Goal: Task Accomplishment & Management: Use online tool/utility

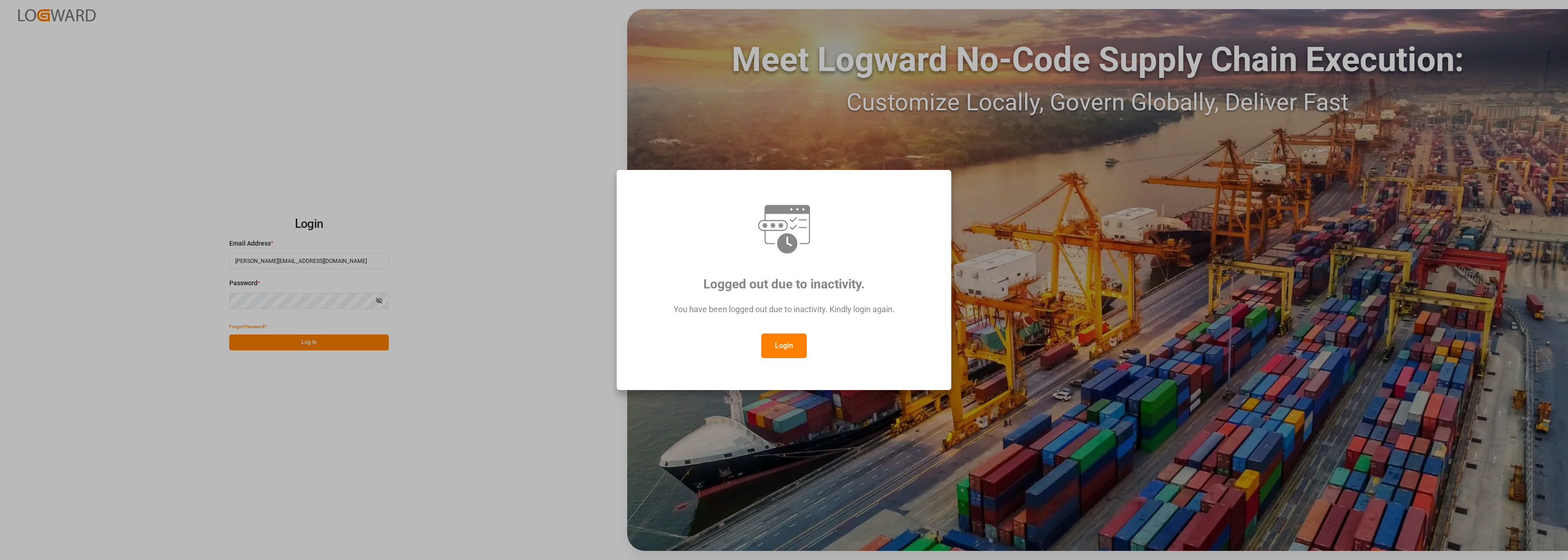
click at [795, 341] on button "Login" at bounding box center [784, 345] width 46 height 25
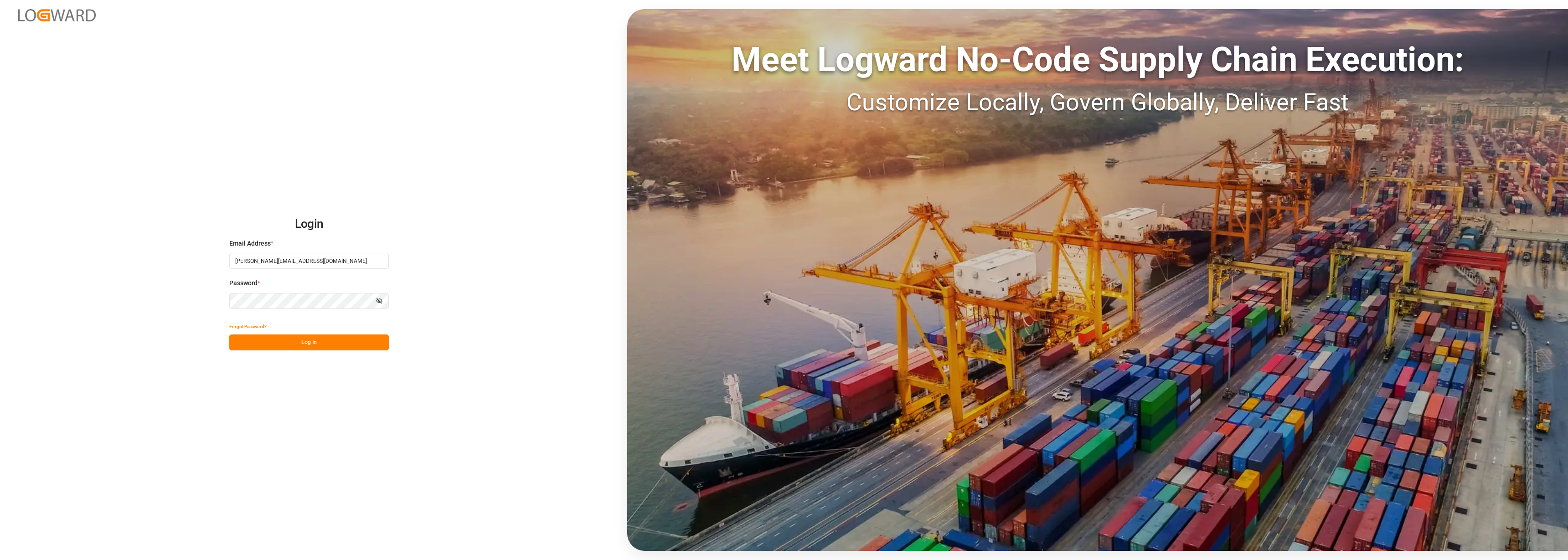
click at [291, 347] on button "Log In" at bounding box center [308, 342] width 159 height 16
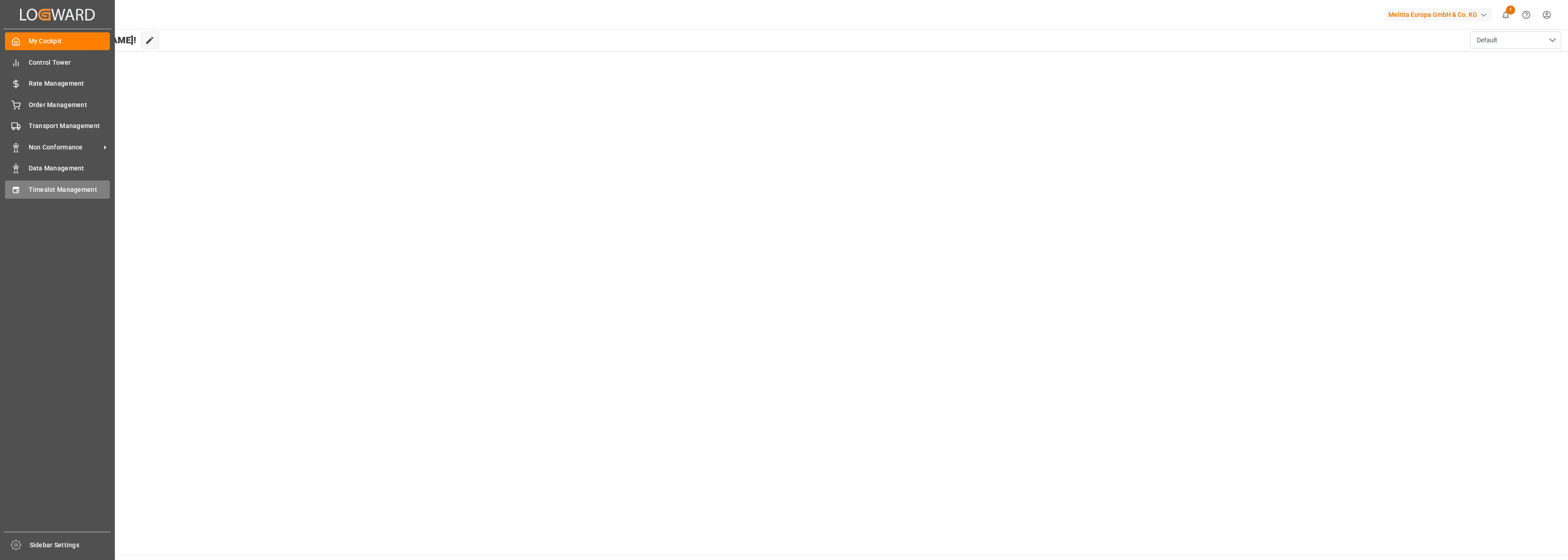
click at [48, 190] on span "Timeslot Management" at bounding box center [69, 189] width 82 height 10
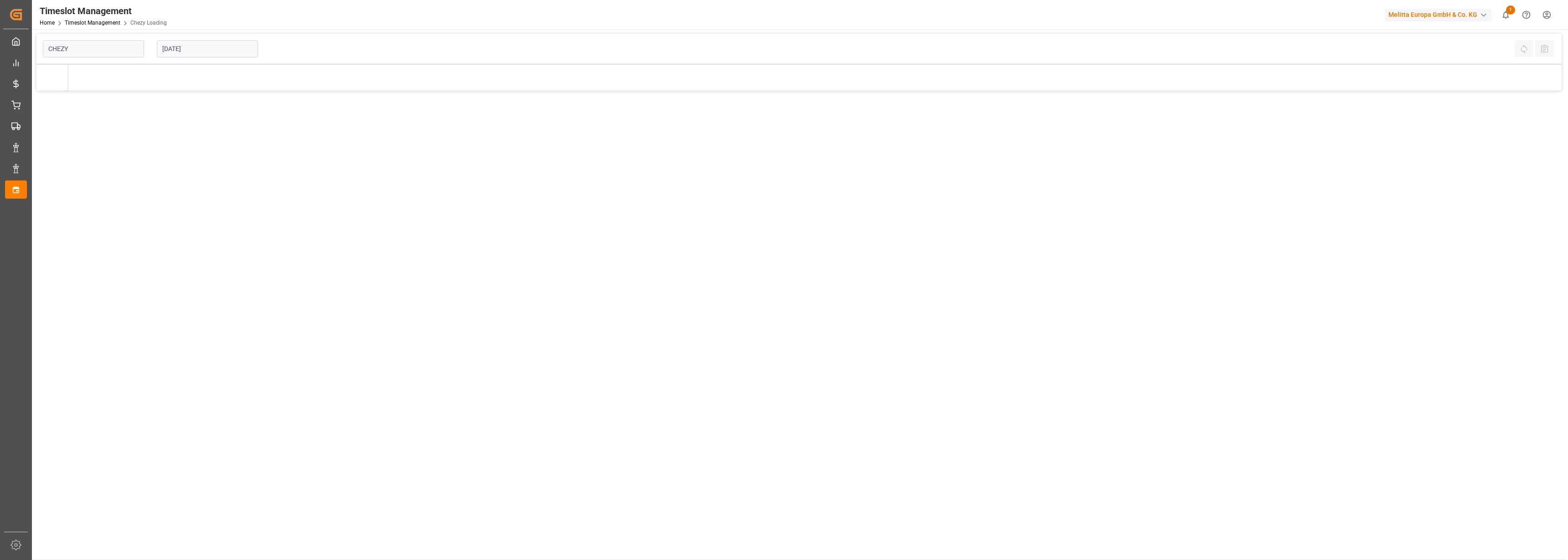
type input "Chezy Loading"
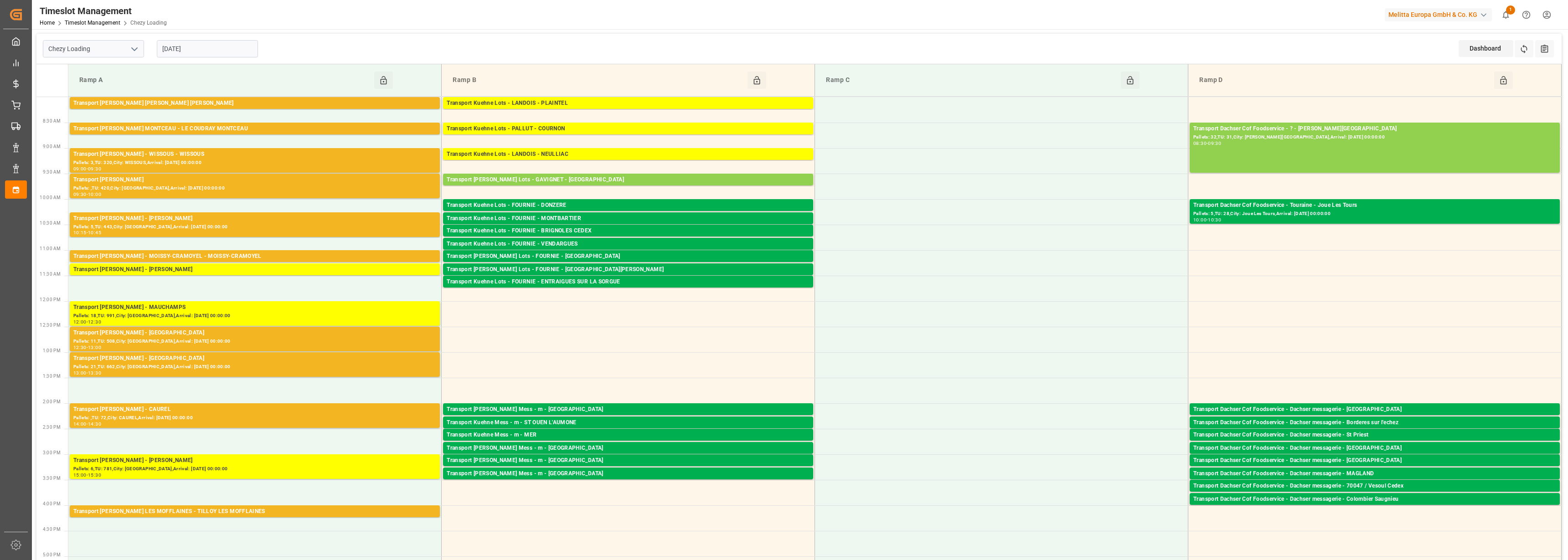
click at [193, 50] on input "[DATE]" at bounding box center [208, 49] width 101 height 17
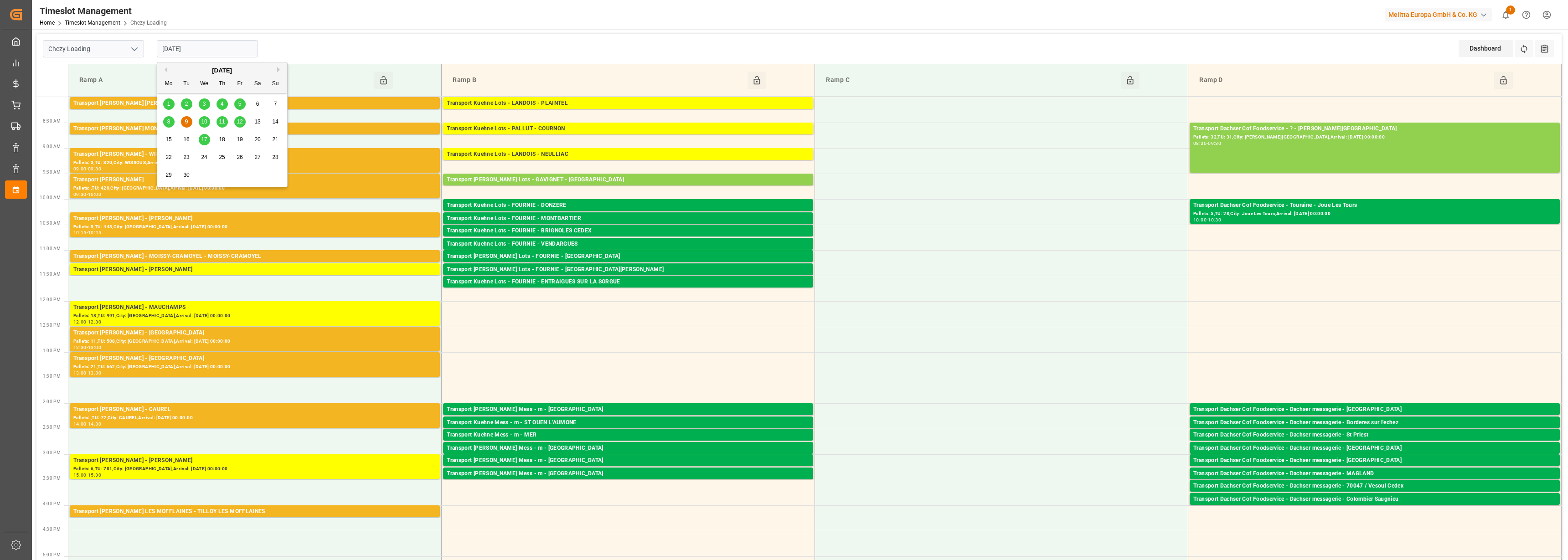
click at [207, 120] on span "10" at bounding box center [204, 122] width 6 height 6
type input "[DATE]"
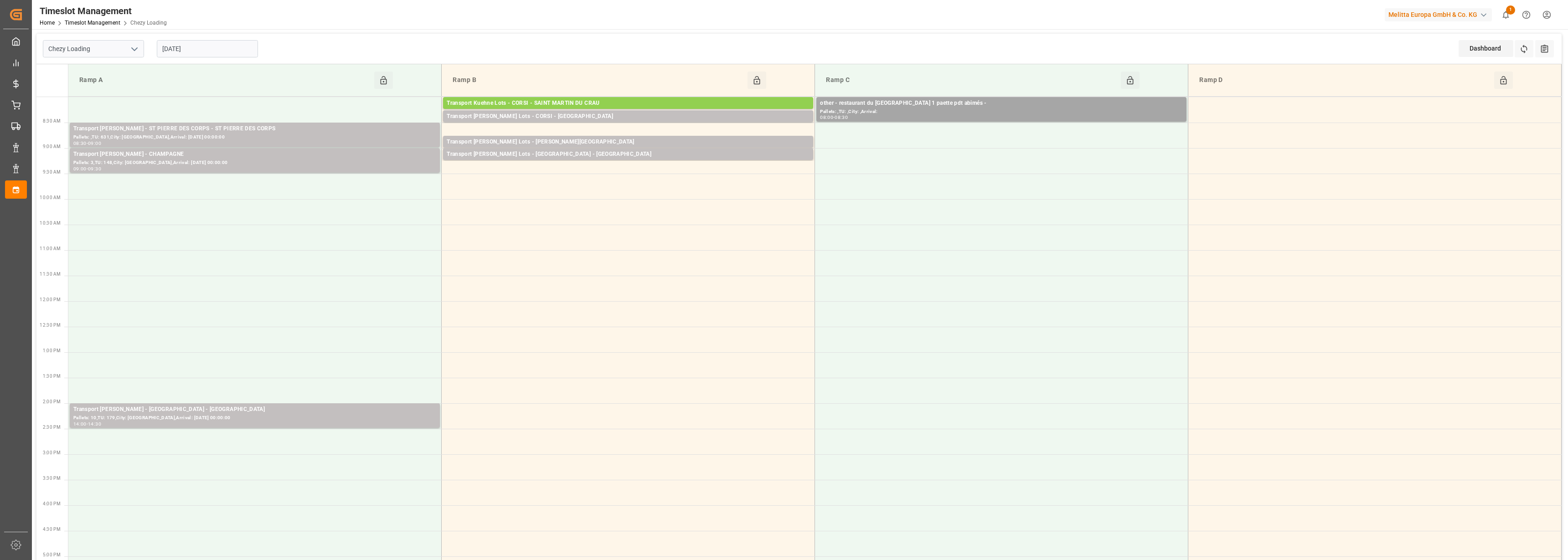
click at [135, 49] on icon "open menu" at bounding box center [135, 49] width 11 height 11
click at [106, 92] on div "Chezy Unloading" at bounding box center [94, 90] width 101 height 21
type input "Chezy Unloading"
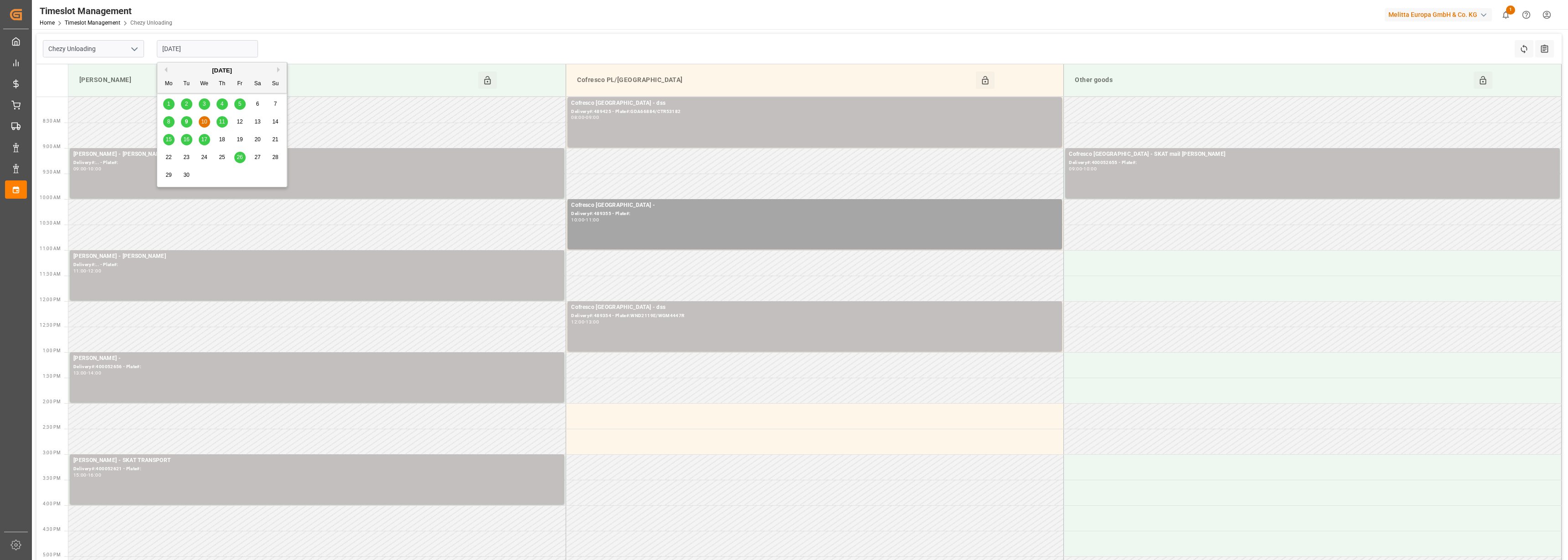
click at [202, 55] on input "[DATE]" at bounding box center [208, 49] width 101 height 17
click at [189, 120] on div "9" at bounding box center [186, 122] width 11 height 11
type input "[DATE]"
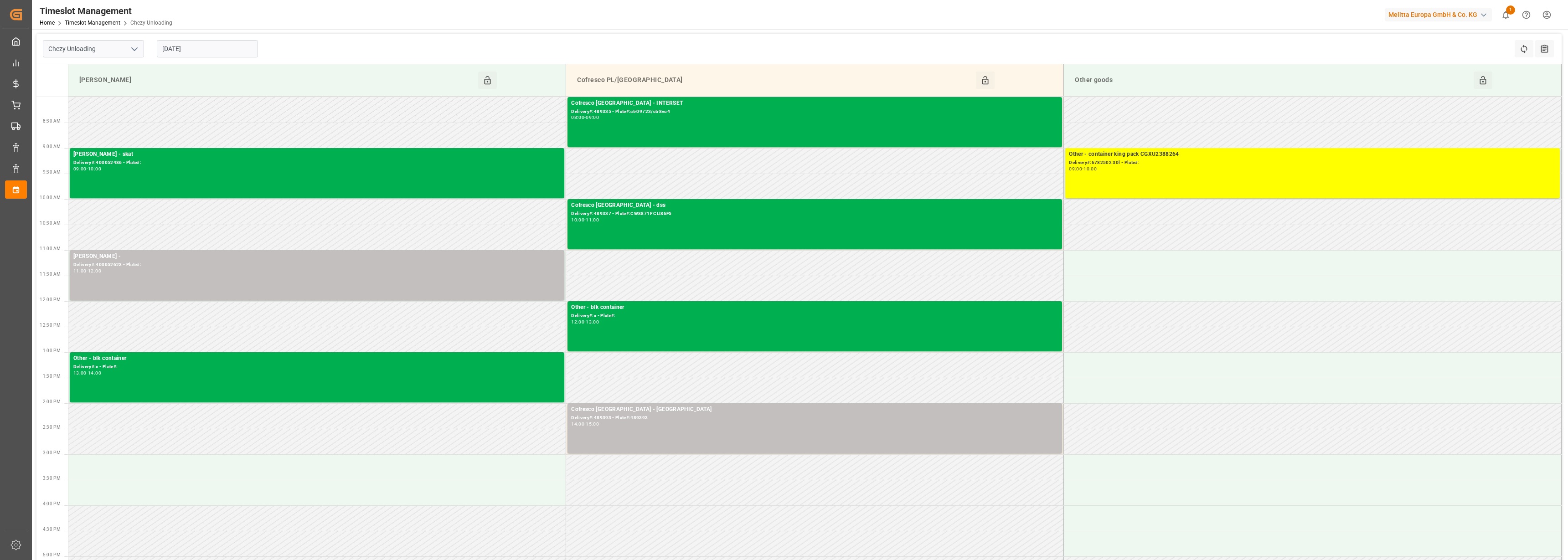
click at [131, 45] on icon "open menu" at bounding box center [135, 49] width 11 height 11
click at [108, 70] on div "Chezy Loading" at bounding box center [94, 69] width 101 height 21
type input "Chezy Loading"
